Goal: Task Accomplishment & Management: Use online tool/utility

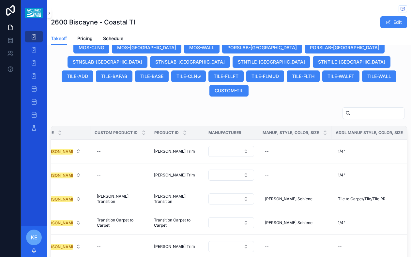
scroll to position [428, 0]
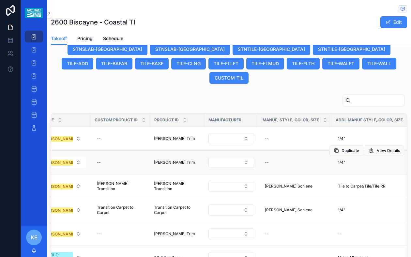
click at [167, 160] on span "[PERSON_NAME] Trim" at bounding box center [174, 162] width 41 height 5
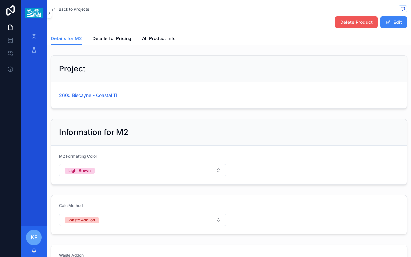
click at [350, 23] on span "Delete Product" at bounding box center [356, 22] width 32 height 7
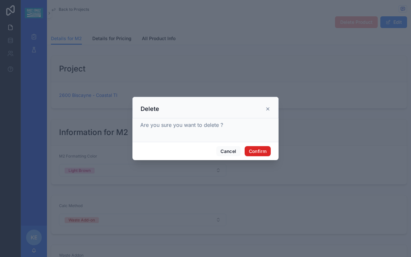
click at [250, 150] on button "Confirm" at bounding box center [258, 151] width 26 height 10
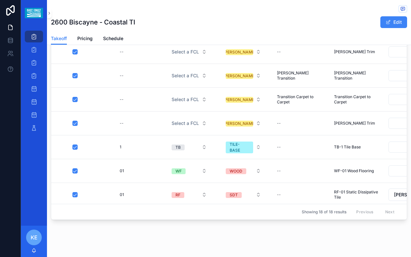
scroll to position [471, 0]
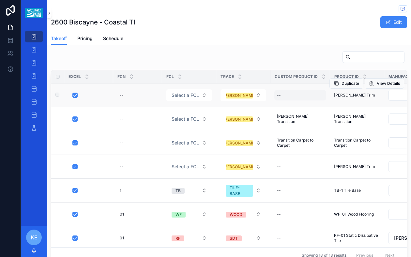
click at [301, 90] on div "--" at bounding box center [300, 95] width 52 height 10
click at [294, 83] on td "--" at bounding box center [300, 95] width 60 height 24
click at [348, 93] on span "[PERSON_NAME] Trim" at bounding box center [354, 95] width 41 height 5
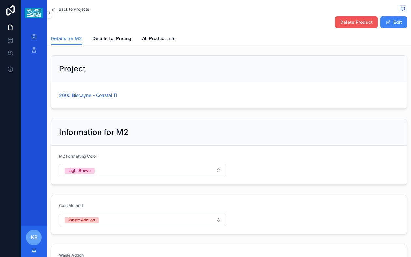
click at [349, 22] on span "Delete Product" at bounding box center [356, 22] width 32 height 7
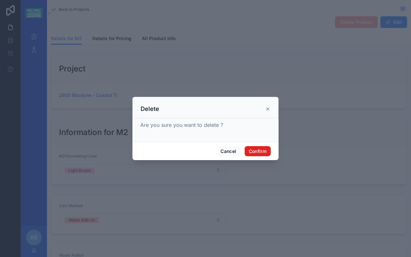
click at [252, 149] on button "Confirm" at bounding box center [258, 151] width 26 height 10
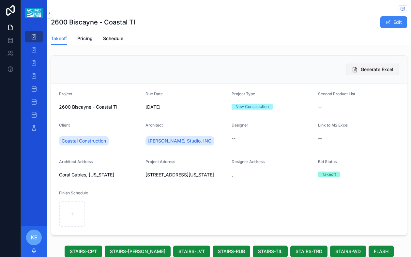
click at [372, 68] on span "Generate Excel" at bounding box center [377, 69] width 33 height 7
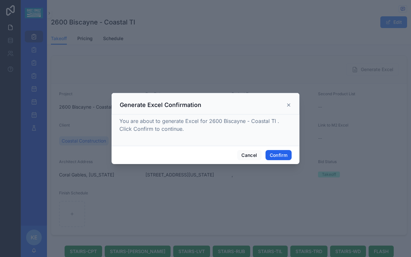
click at [281, 156] on button "Confirm" at bounding box center [278, 155] width 26 height 10
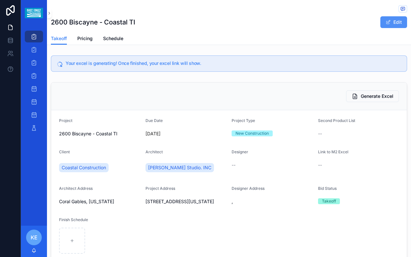
click at [389, 21] on button "Edit" at bounding box center [393, 22] width 27 height 12
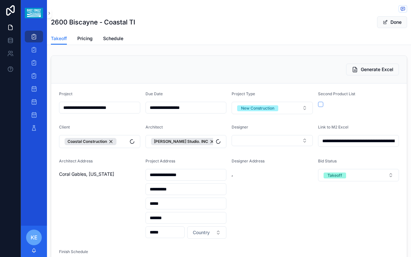
type input "**********"
click at [389, 20] on button "Done" at bounding box center [392, 22] width 30 height 12
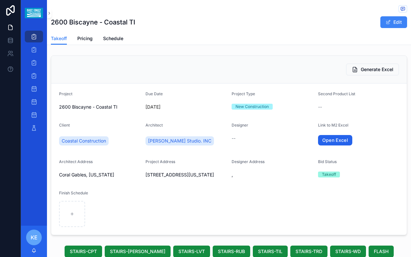
click at [326, 139] on link "Open Excel" at bounding box center [335, 140] width 35 height 10
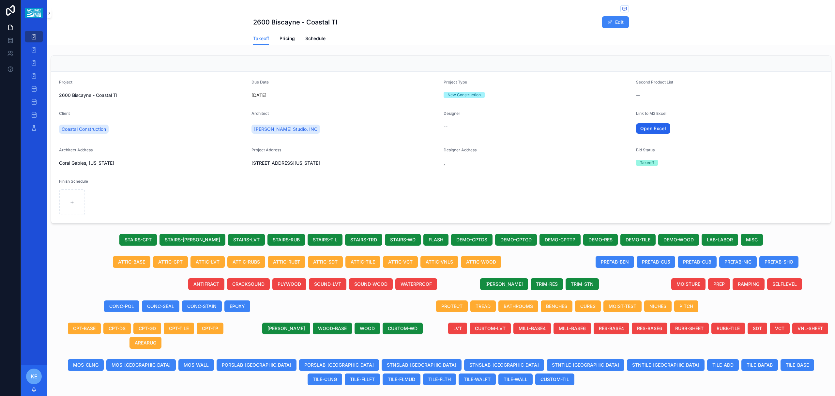
click at [411, 128] on link "Open Excel" at bounding box center [653, 128] width 35 height 10
click at [411, 23] on button "Edit" at bounding box center [615, 22] width 27 height 12
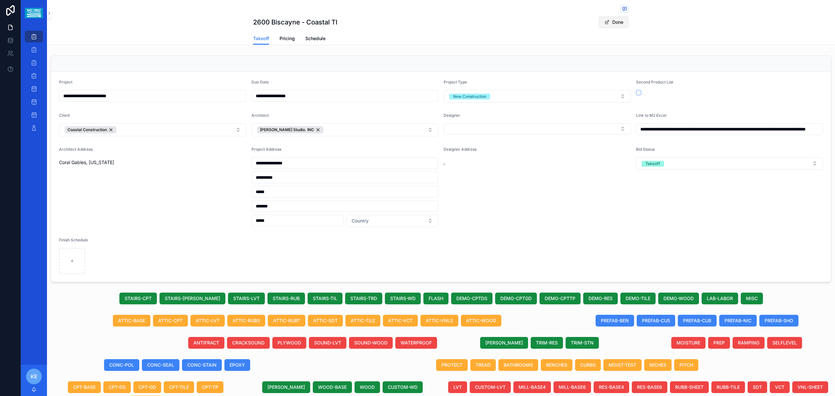
click at [411, 24] on button "Done" at bounding box center [614, 22] width 30 height 12
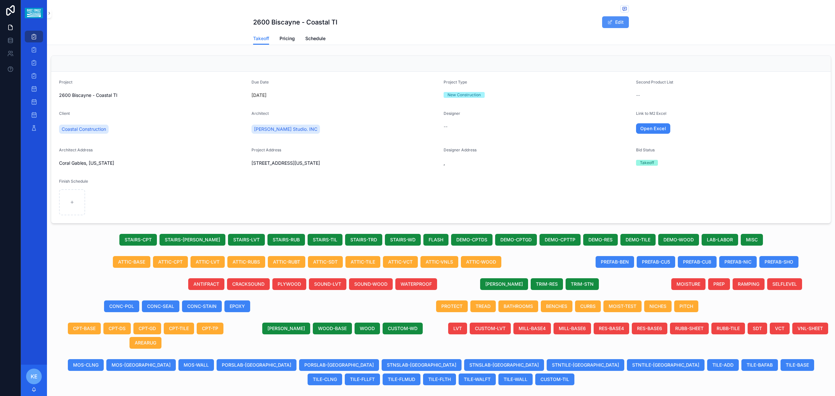
click at [411, 21] on span "scrollable content" at bounding box center [609, 22] width 5 height 5
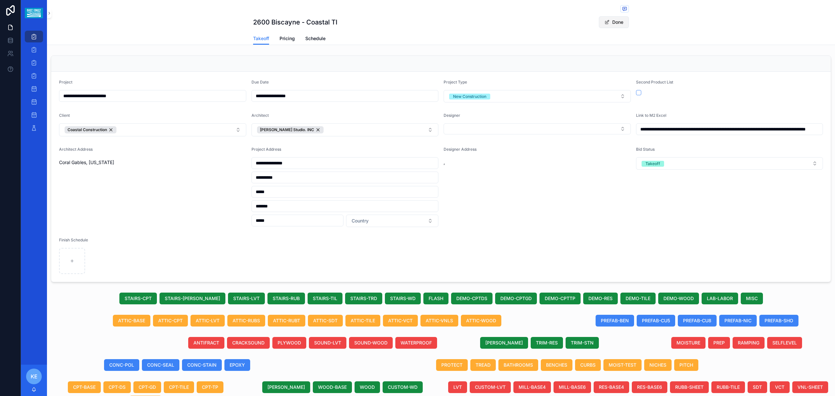
click at [411, 22] on button "Done" at bounding box center [614, 22] width 30 height 12
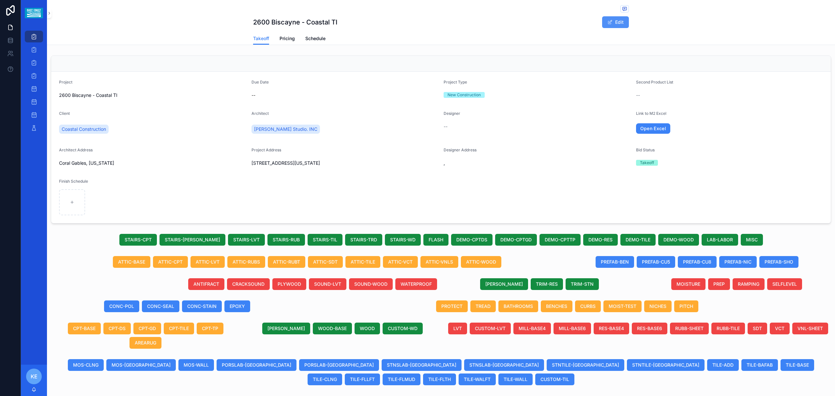
click at [411, 22] on button "Edit" at bounding box center [615, 22] width 27 height 12
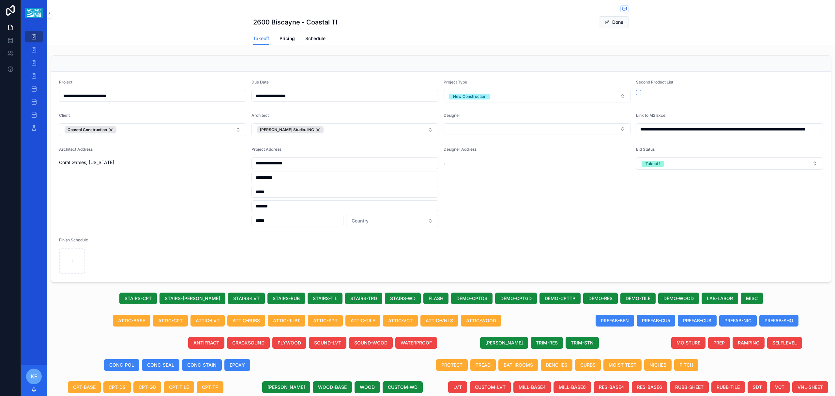
drag, startPoint x: 607, startPoint y: 25, endPoint x: 425, endPoint y: 42, distance: 182.7
click at [411, 25] on button "Done" at bounding box center [614, 22] width 30 height 12
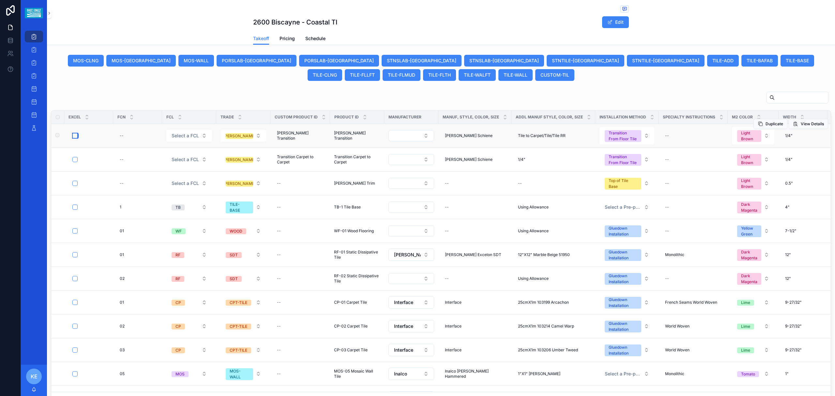
click at [76, 133] on button "scrollable content" at bounding box center [74, 135] width 5 height 5
click at [74, 157] on button "scrollable content" at bounding box center [74, 159] width 5 height 5
click at [74, 181] on button "scrollable content" at bounding box center [74, 183] width 5 height 5
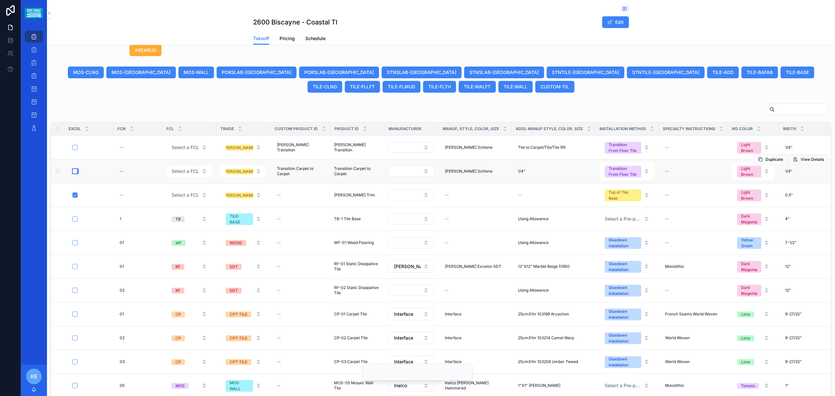
scroll to position [316, 0]
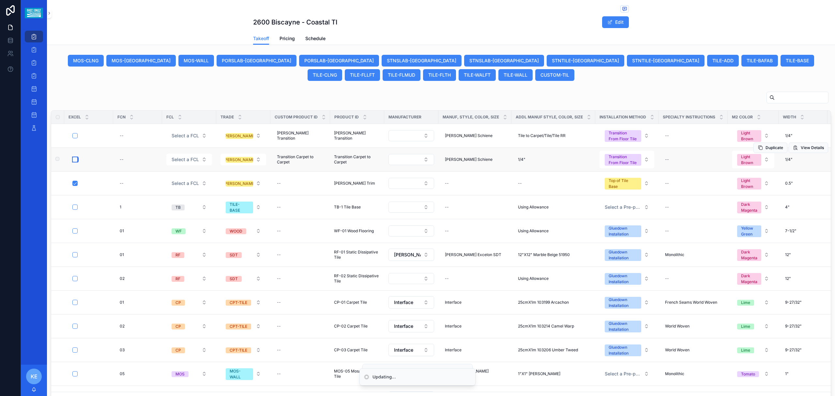
click at [74, 157] on button "scrollable content" at bounding box center [74, 159] width 5 height 5
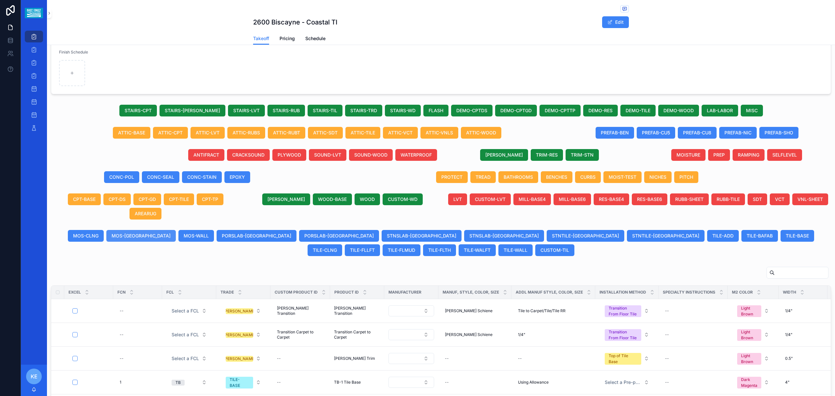
scroll to position [217, 0]
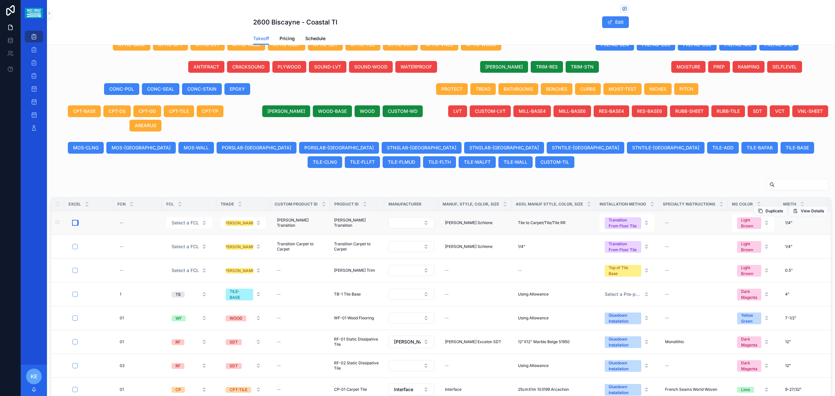
click at [76, 220] on button "scrollable content" at bounding box center [74, 222] width 5 height 5
click at [75, 244] on button "scrollable content" at bounding box center [74, 246] width 5 height 5
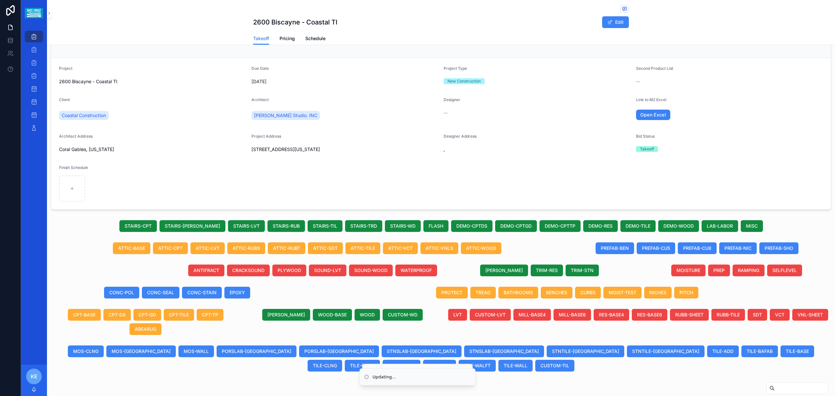
scroll to position [0, 0]
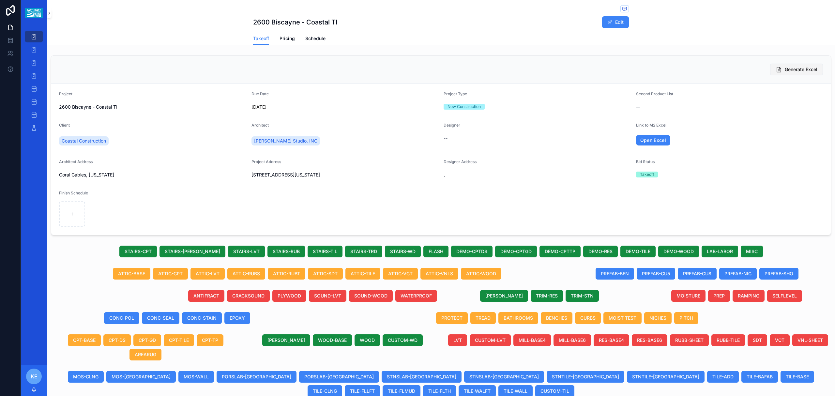
click at [411, 70] on span "Generate Excel" at bounding box center [801, 69] width 33 height 7
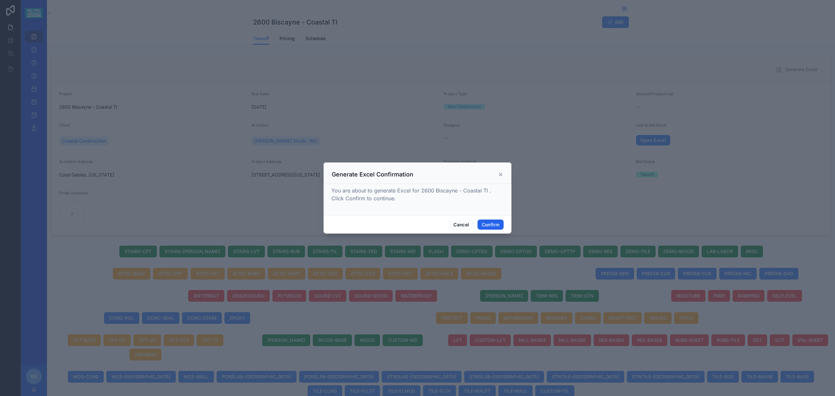
click at [411, 223] on button "Confirm" at bounding box center [490, 224] width 26 height 10
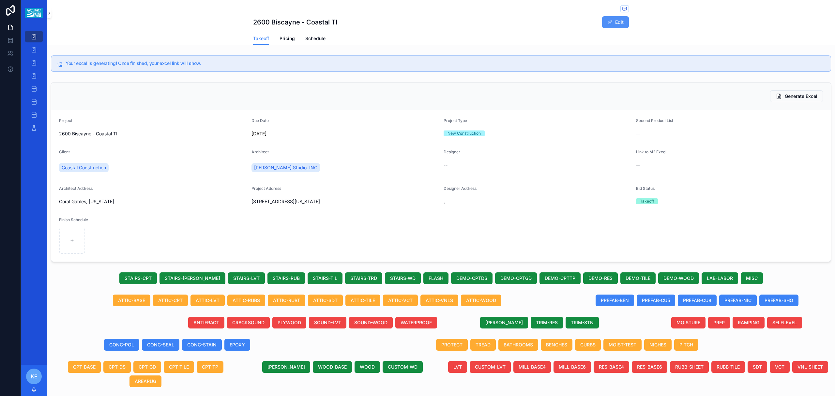
click at [411, 22] on button "Edit" at bounding box center [615, 22] width 27 height 12
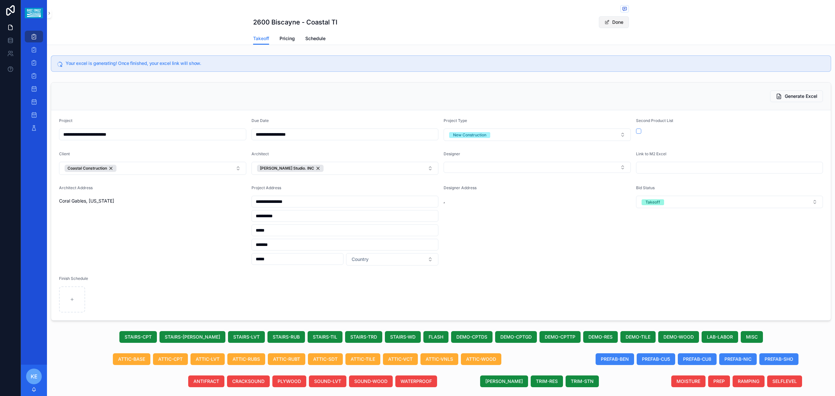
click at [411, 22] on button "Done" at bounding box center [614, 22] width 30 height 12
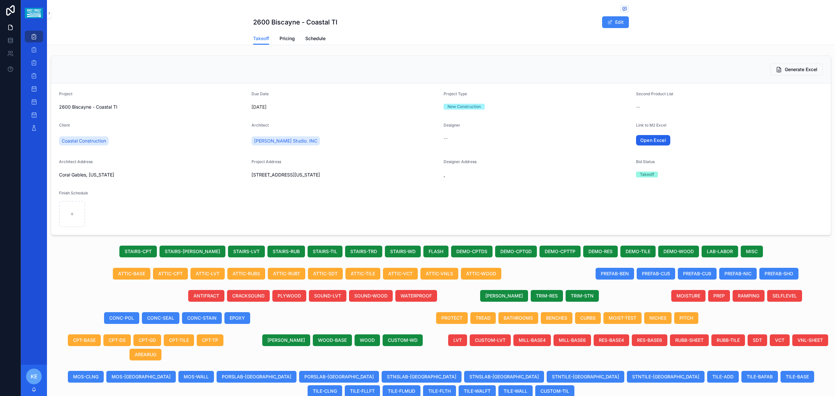
drag, startPoint x: 590, startPoint y: 149, endPoint x: 644, endPoint y: 142, distance: 54.8
click at [411, 142] on link "Open Excel" at bounding box center [653, 140] width 35 height 10
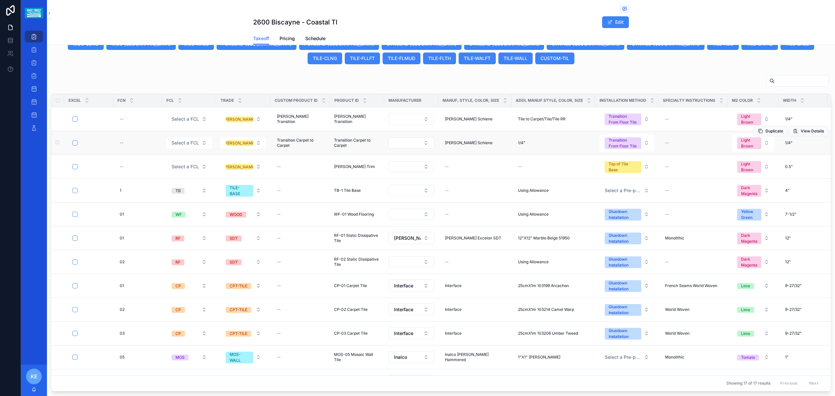
scroll to position [303, 0]
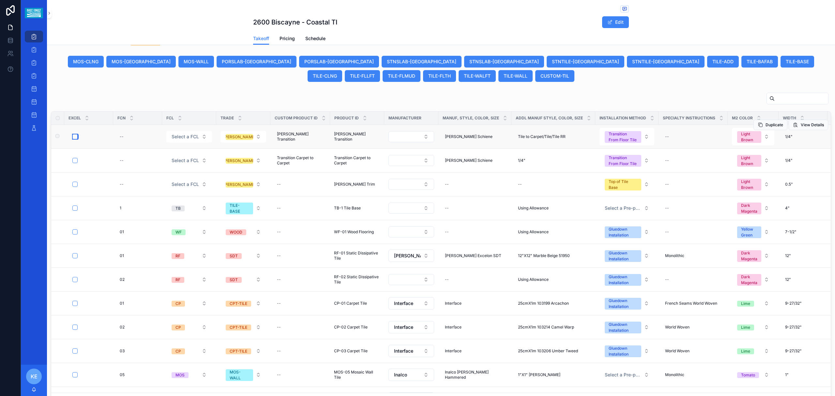
click at [75, 134] on button "scrollable content" at bounding box center [74, 136] width 5 height 5
click at [74, 158] on button "scrollable content" at bounding box center [74, 160] width 5 height 5
click at [75, 182] on button "scrollable content" at bounding box center [74, 184] width 5 height 5
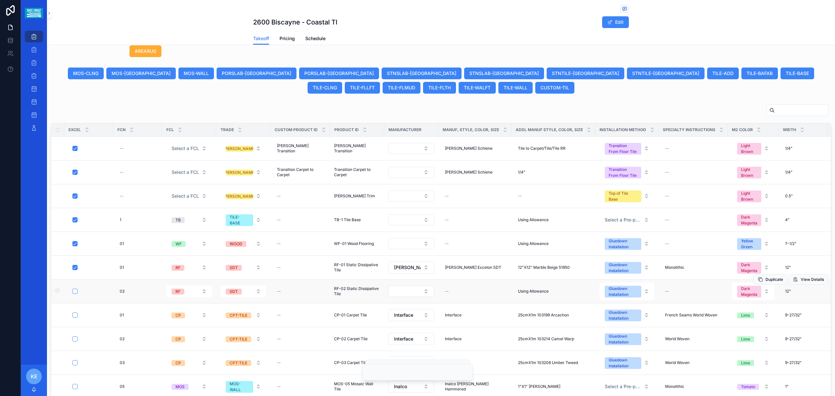
click at [74, 257] on button "scrollable content" at bounding box center [74, 291] width 5 height 5
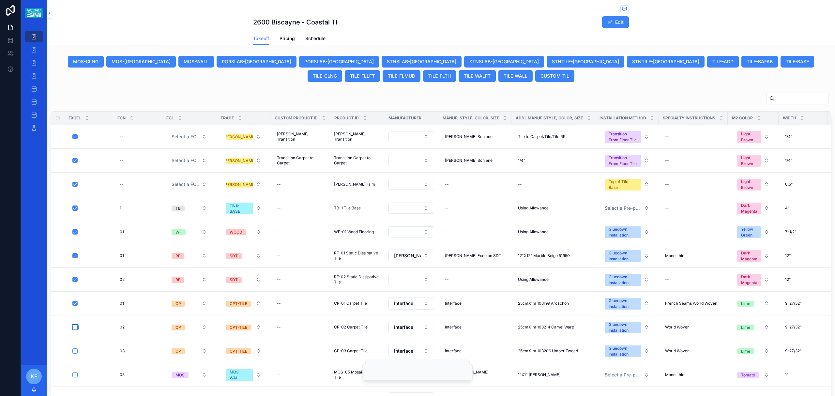
click at [75, 257] on button "scrollable content" at bounding box center [74, 326] width 5 height 5
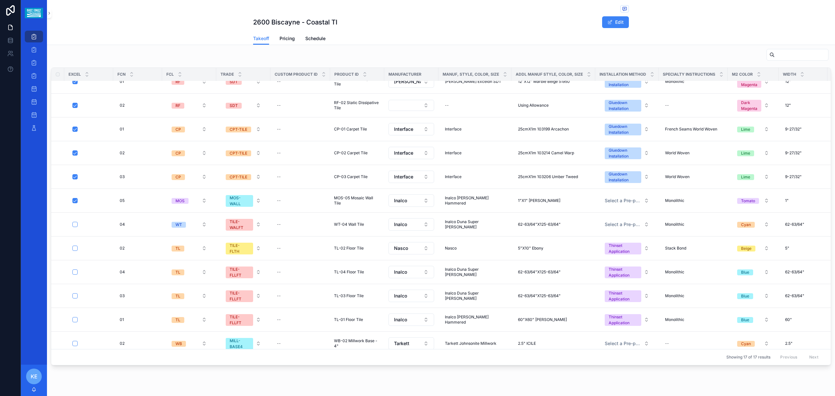
scroll to position [141, 0]
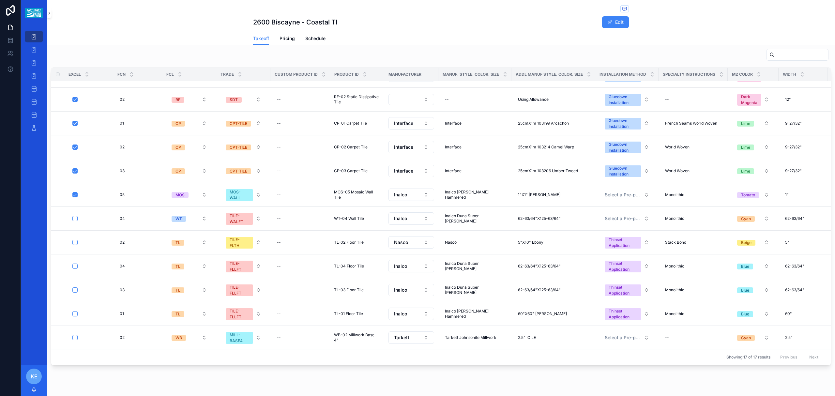
drag, startPoint x: 76, startPoint y: 333, endPoint x: 76, endPoint y: 205, distance: 127.8
click at [74, 216] on button "scrollable content" at bounding box center [74, 218] width 5 height 5
click at [76, 240] on button "scrollable content" at bounding box center [74, 242] width 5 height 5
click at [76, 257] on form "scrollable content" at bounding box center [90, 290] width 37 height 6
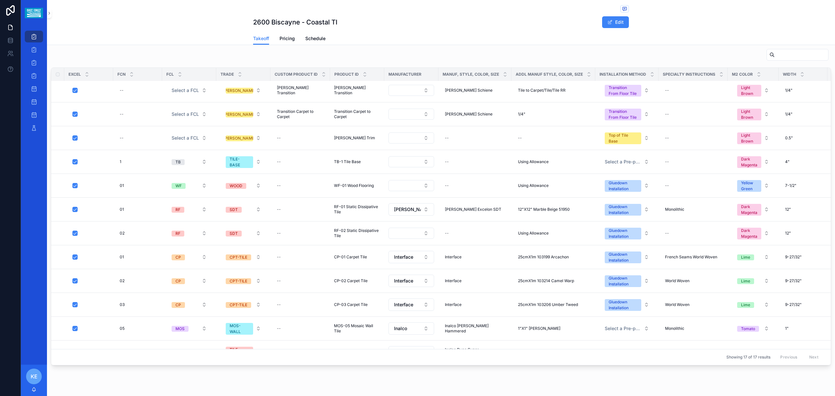
scroll to position [141, 0]
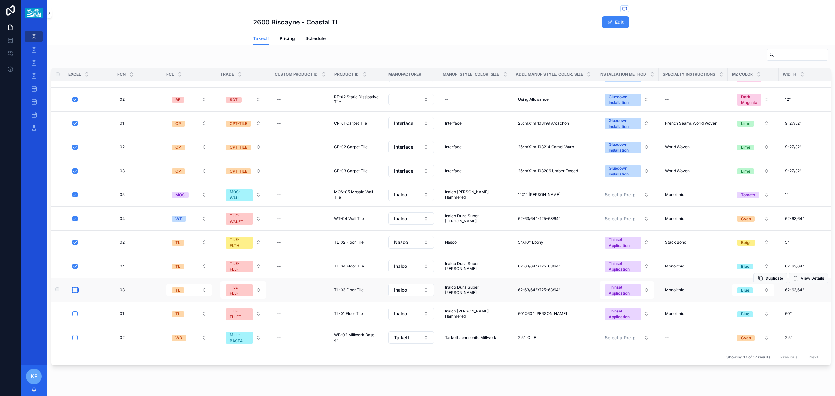
click at [76, 257] on button "scrollable content" at bounding box center [74, 289] width 5 height 5
click at [76, 257] on button "scrollable content" at bounding box center [74, 313] width 5 height 5
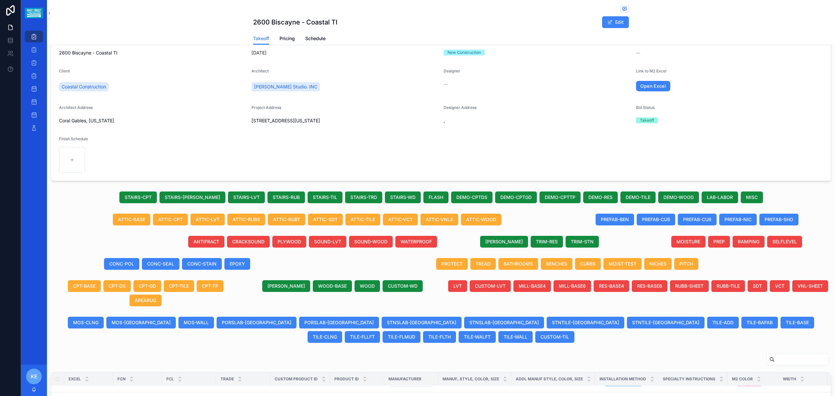
scroll to position [11, 0]
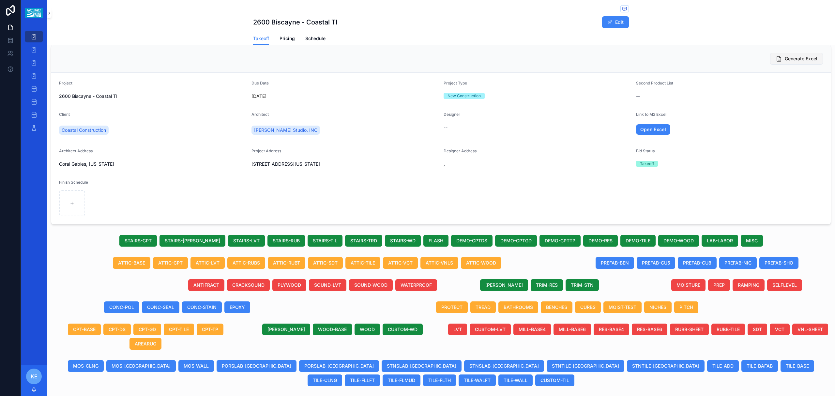
click at [411, 60] on span "Generate Excel" at bounding box center [801, 58] width 33 height 7
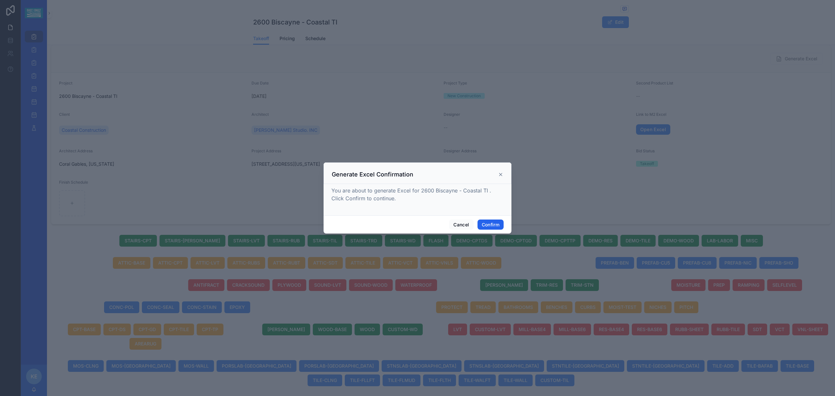
click at [411, 224] on button "Confirm" at bounding box center [490, 224] width 26 height 10
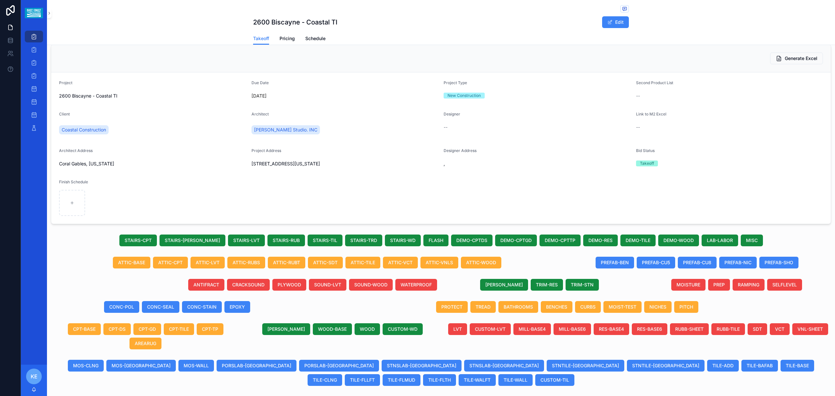
scroll to position [0, 0]
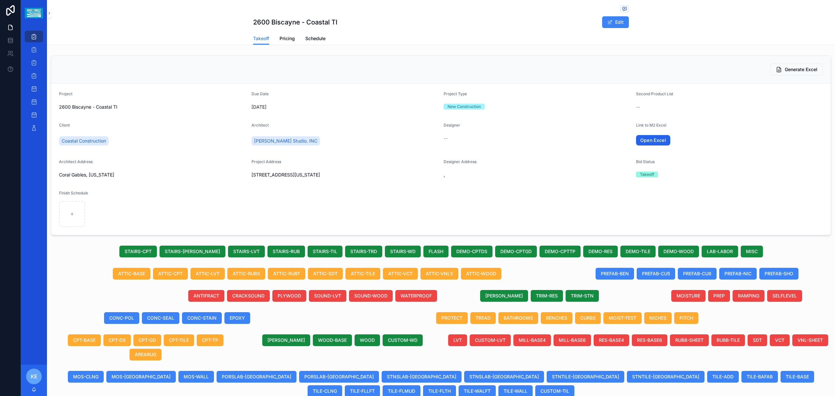
click at [411, 142] on link "Open Excel" at bounding box center [653, 140] width 35 height 10
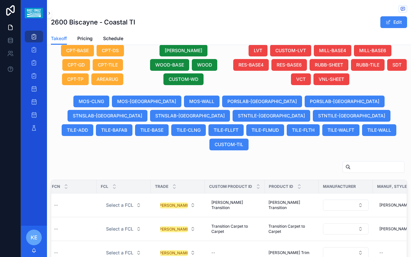
scroll to position [265, 0]
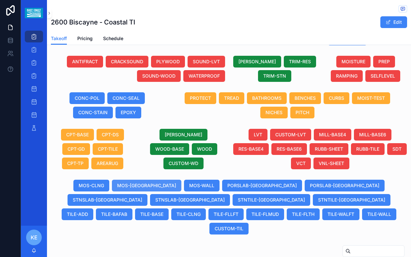
click at [123, 189] on span "MOS-[GEOGRAPHIC_DATA]" at bounding box center [146, 185] width 59 height 7
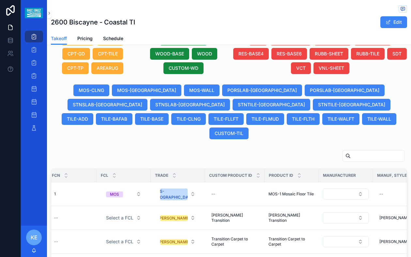
scroll to position [384, 0]
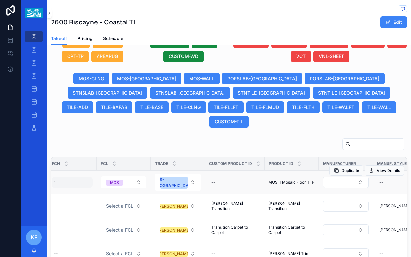
click at [66, 177] on div "1 1" at bounding box center [72, 182] width 41 height 10
type input "**"
click button "scrollable content" at bounding box center [134, 184] width 8 height 8
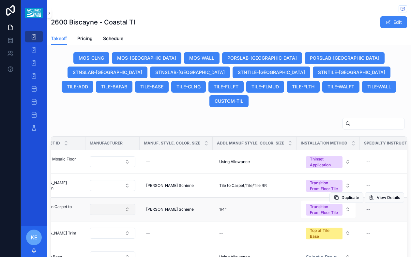
scroll to position [428, 0]
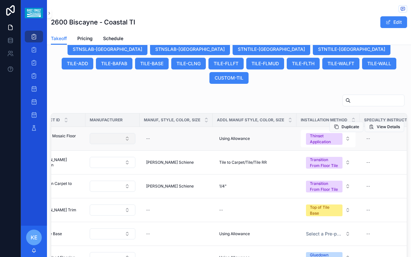
click at [115, 133] on button "Select Button" at bounding box center [113, 138] width 46 height 11
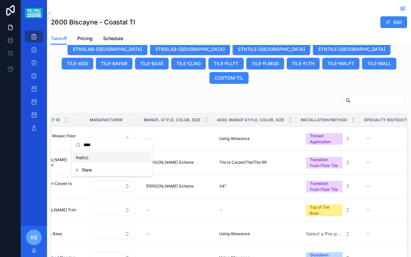
type input "****"
click at [92, 159] on div "Inalco" at bounding box center [112, 157] width 78 height 10
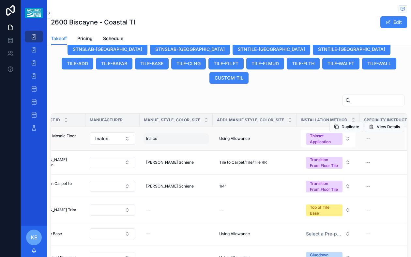
click at [184, 133] on div "[PERSON_NAME]" at bounding box center [175, 138] width 65 height 10
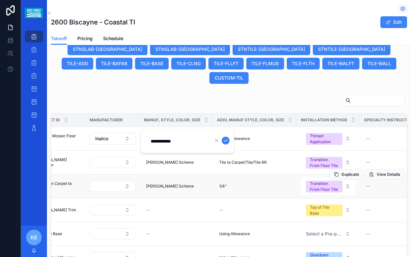
type input "**********"
click at [223, 140] on icon "scrollable content" at bounding box center [225, 140] width 5 height 5
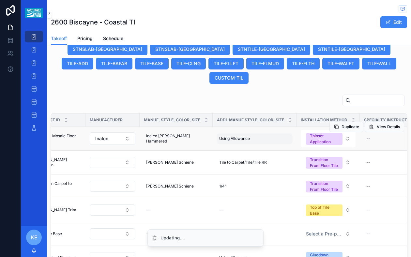
click at [250, 133] on div "Using Allowance Using Allowance" at bounding box center [255, 138] width 76 height 10
click at [248, 136] on span "Using Allowance" at bounding box center [234, 138] width 31 height 5
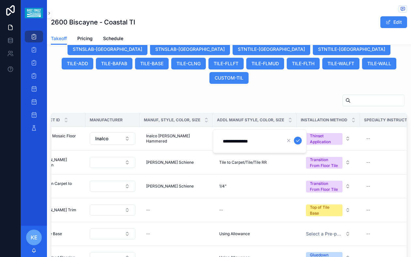
drag, startPoint x: 262, startPoint y: 140, endPoint x: 222, endPoint y: 149, distance: 40.0
click at [222, 149] on div "**********" at bounding box center [260, 141] width 94 height 24
type input "**********"
click button "scrollable content" at bounding box center [298, 141] width 8 height 8
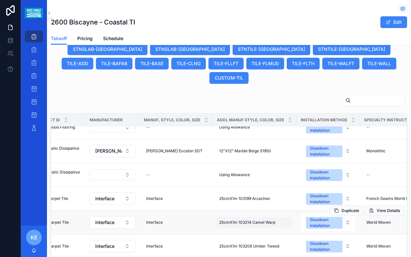
scroll to position [0, 299]
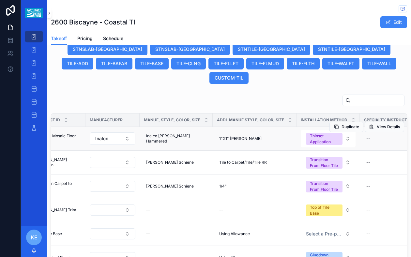
click at [368, 131] on div "Duplicate View Details" at bounding box center [366, 126] width 75 height 23
click at [366, 136] on div "--" at bounding box center [368, 138] width 4 height 5
type input "****"
click at [367, 136] on div "--" at bounding box center [368, 138] width 4 height 5
type input "**********"
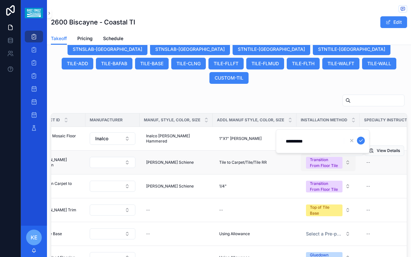
click button "scrollable content" at bounding box center [361, 141] width 8 height 8
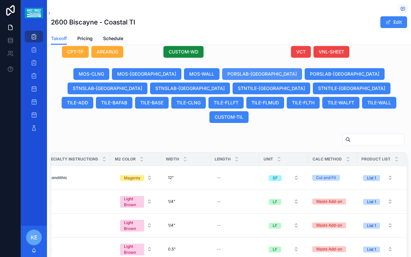
scroll to position [428, 0]
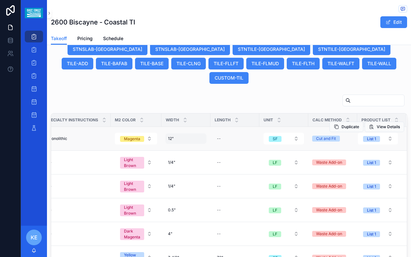
click at [166, 135] on div "12" 12"" at bounding box center [185, 138] width 41 height 10
type input "*"
type input "**"
click button "scrollable content" at bounding box center [235, 141] width 8 height 8
click at [216, 135] on div "--" at bounding box center [234, 138] width 41 height 10
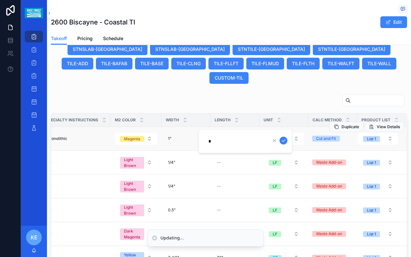
type input "**"
click button "scrollable content" at bounding box center [283, 141] width 8 height 8
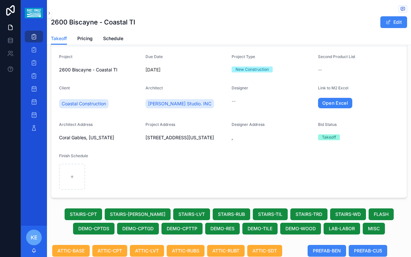
scroll to position [0, 0]
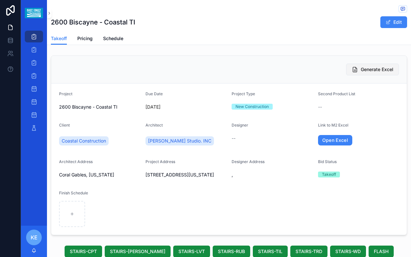
click at [363, 70] on span "Generate Excel" at bounding box center [377, 69] width 33 height 7
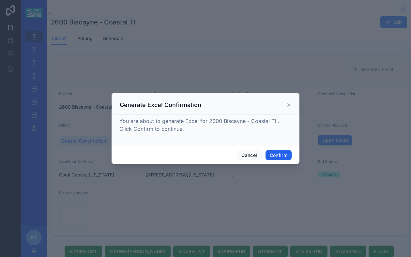
click at [274, 154] on button "Confirm" at bounding box center [278, 155] width 26 height 10
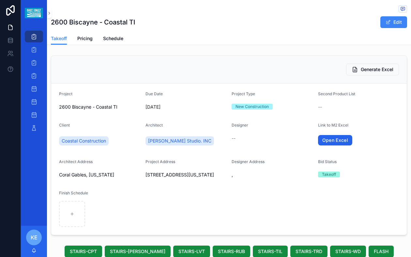
click at [328, 141] on link "Open Excel" at bounding box center [335, 140] width 35 height 10
